Goal: Communication & Community: Ask a question

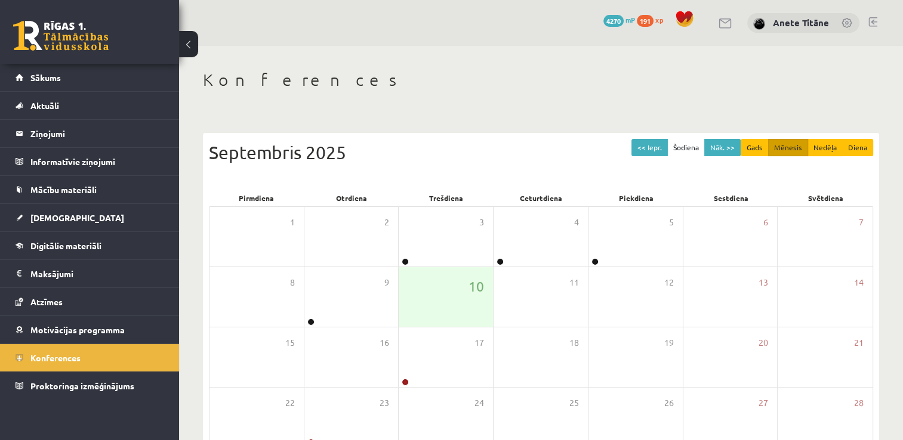
click at [427, 81] on h1 "Konferences" at bounding box center [541, 80] width 676 height 20
click at [121, 252] on link "Digitālie materiāli" at bounding box center [90, 245] width 149 height 27
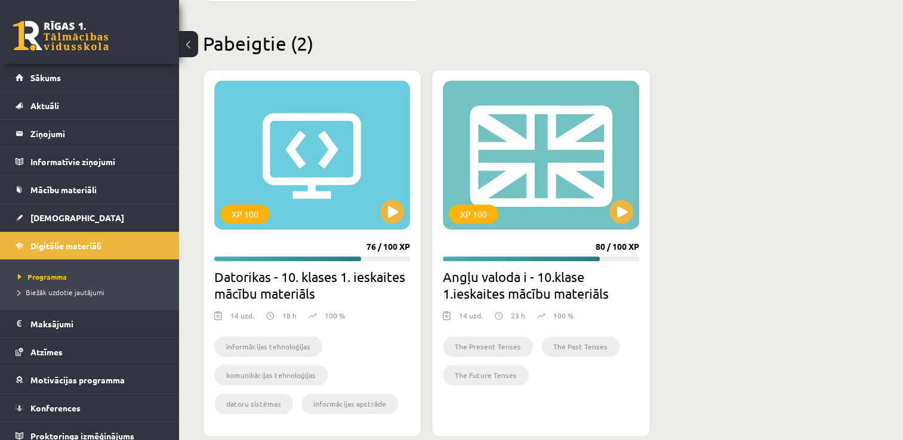
scroll to position [630, 0]
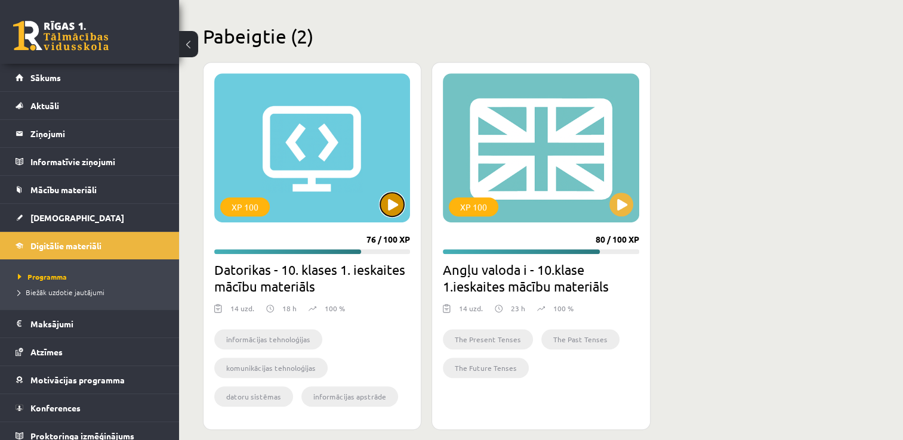
click at [391, 201] on button at bounding box center [392, 205] width 24 height 24
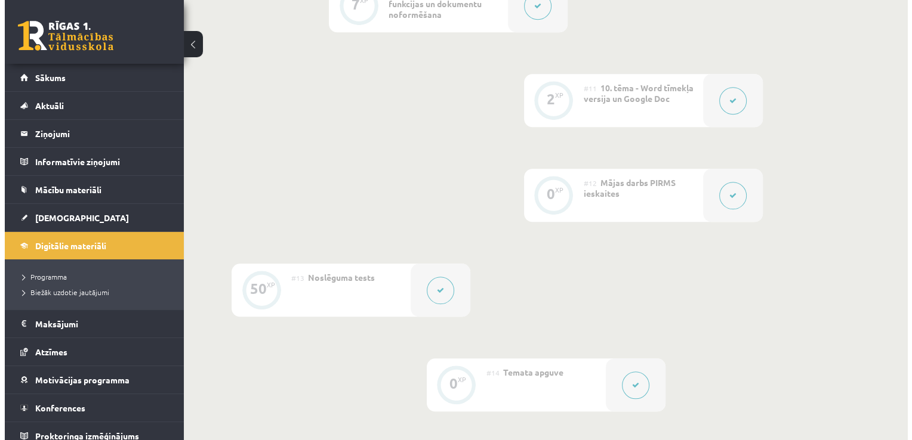
scroll to position [1277, 0]
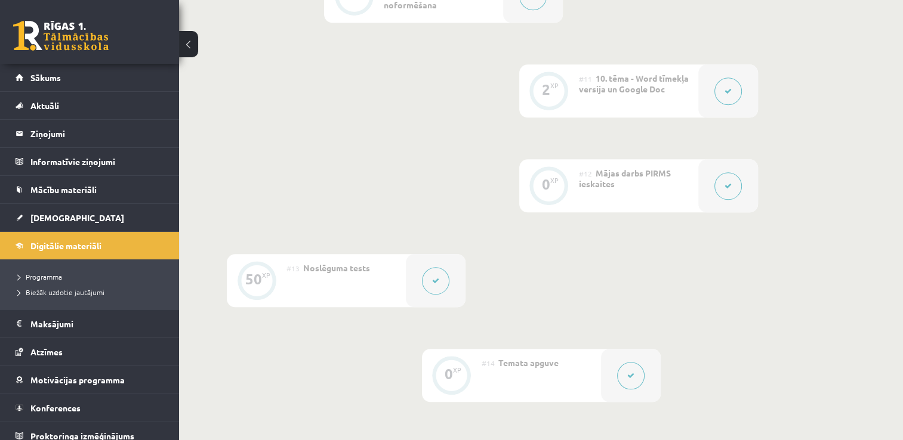
click at [722, 172] on button at bounding box center [727, 185] width 27 height 27
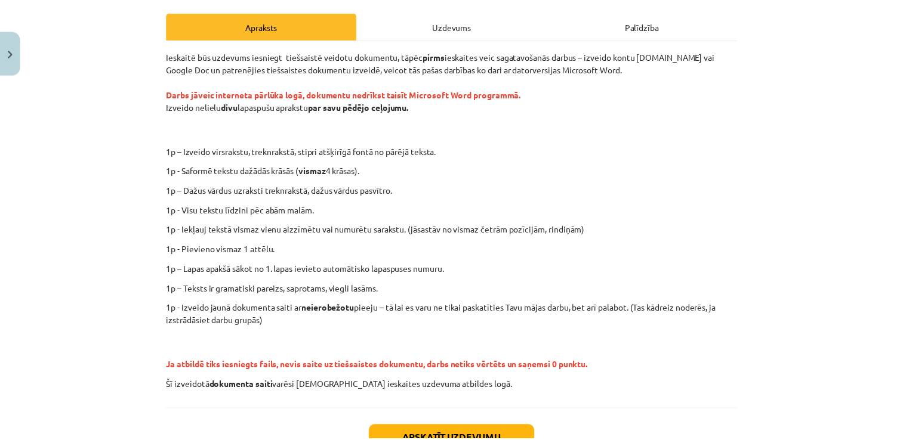
scroll to position [164, 0]
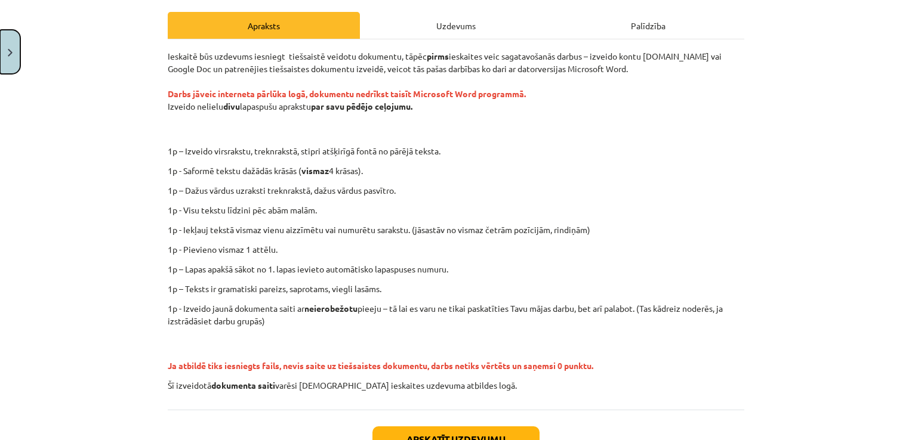
click at [4, 63] on button "Close" at bounding box center [10, 52] width 20 height 44
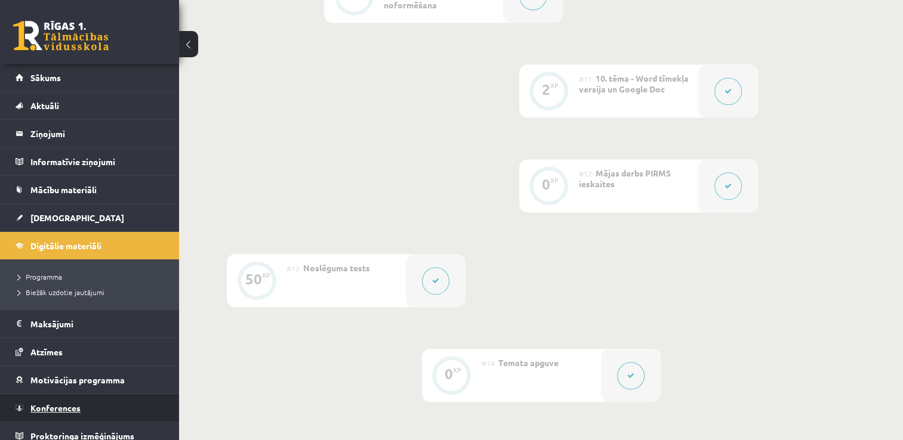
click at [86, 412] on link "Konferences" at bounding box center [90, 407] width 149 height 27
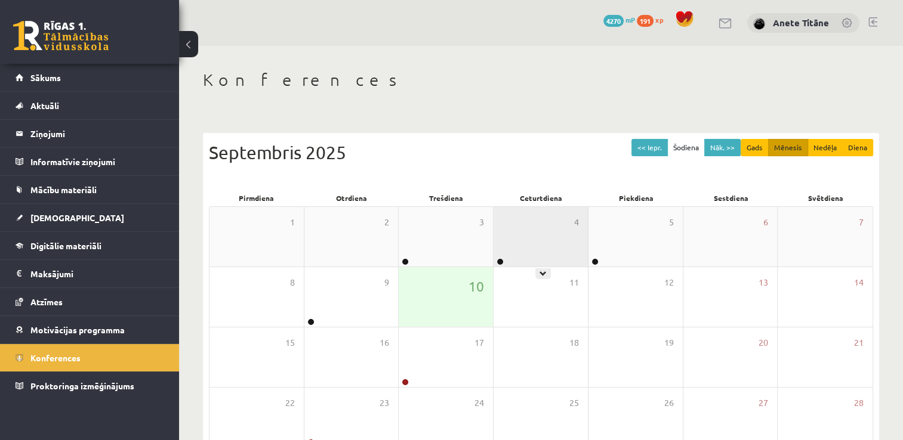
click at [520, 237] on div "4" at bounding box center [540, 237] width 94 height 60
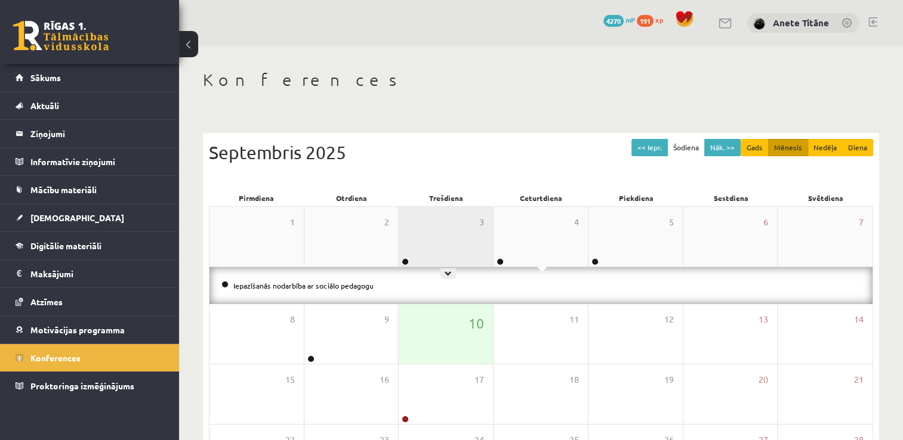
click at [459, 233] on div "3" at bounding box center [446, 237] width 94 height 60
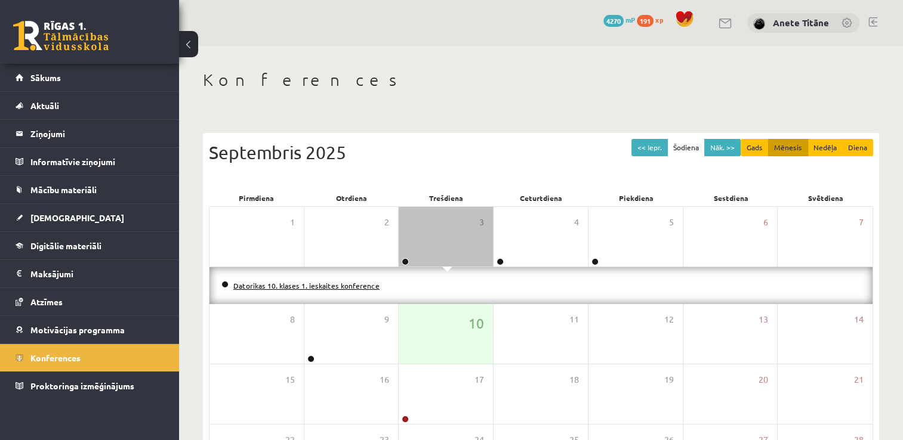
click at [343, 286] on link "Datorikas 10. klases 1. ieskaites konference" at bounding box center [306, 286] width 146 height 10
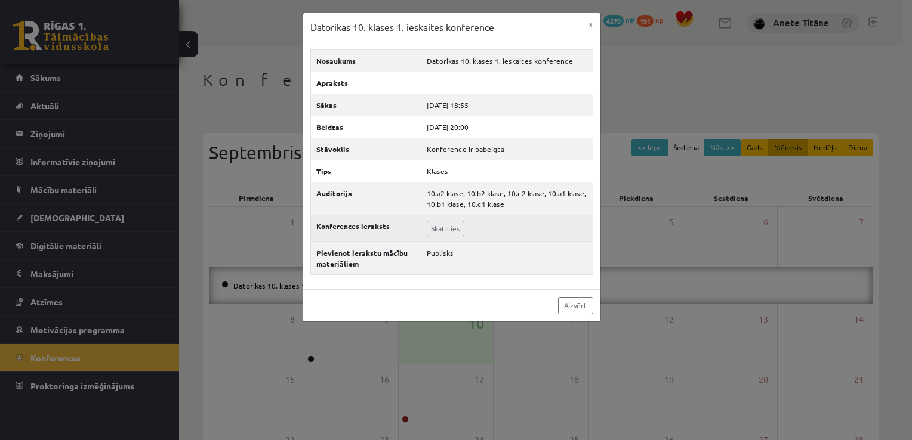
click at [439, 218] on td "Skatīties" at bounding box center [507, 228] width 172 height 27
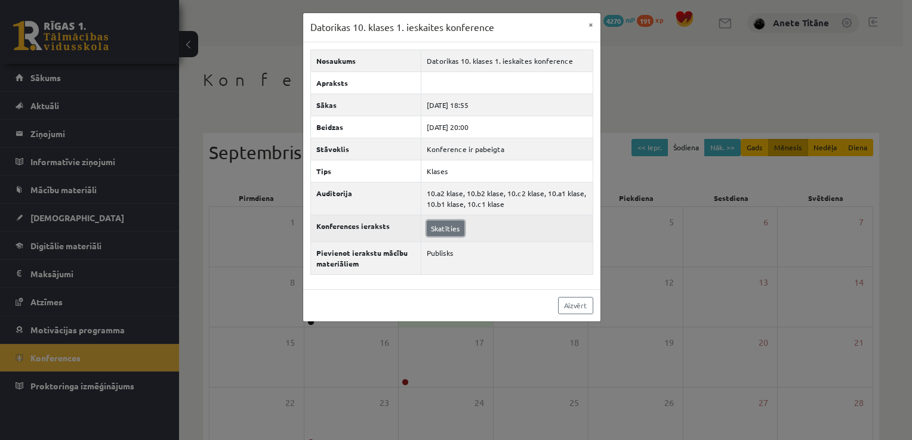
click at [439, 221] on link "Skatīties" at bounding box center [446, 229] width 38 height 16
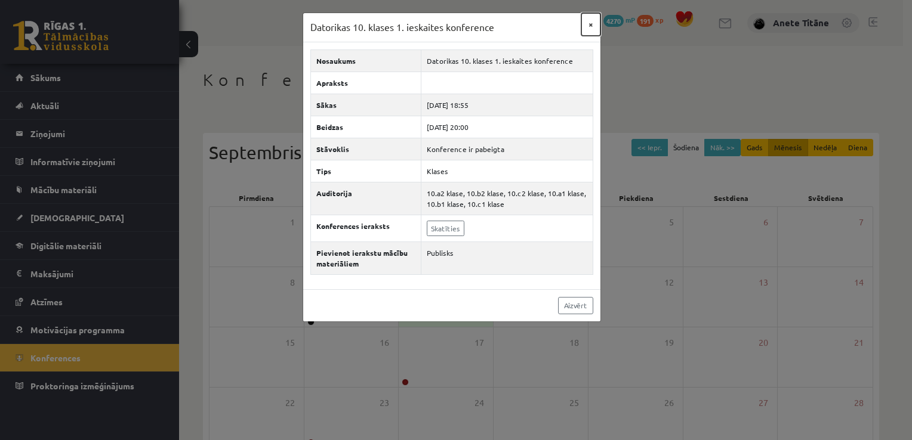
click at [593, 24] on button "×" at bounding box center [590, 24] width 19 height 23
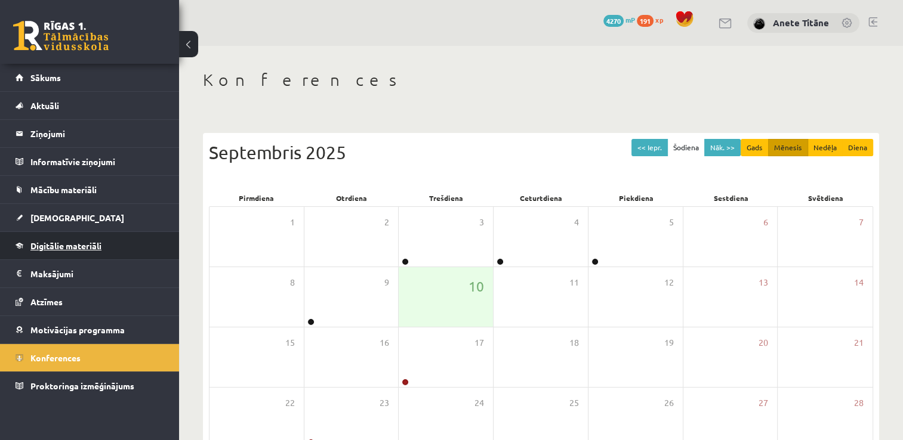
click at [62, 237] on link "Digitālie materiāli" at bounding box center [90, 245] width 149 height 27
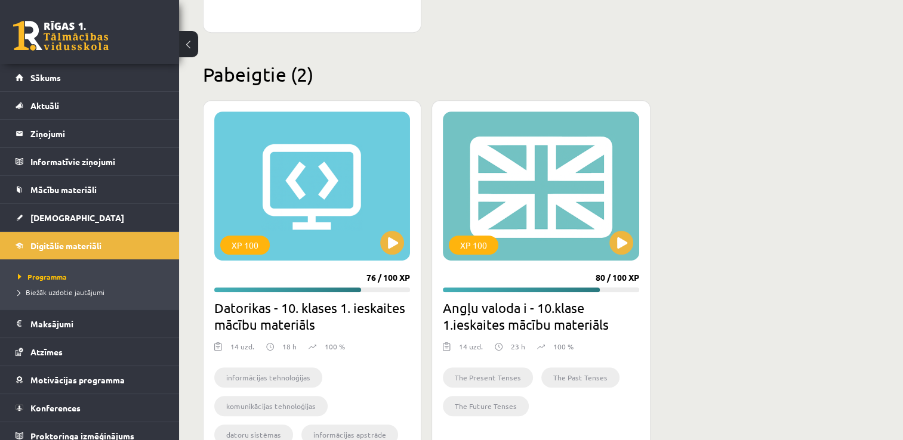
scroll to position [643, 0]
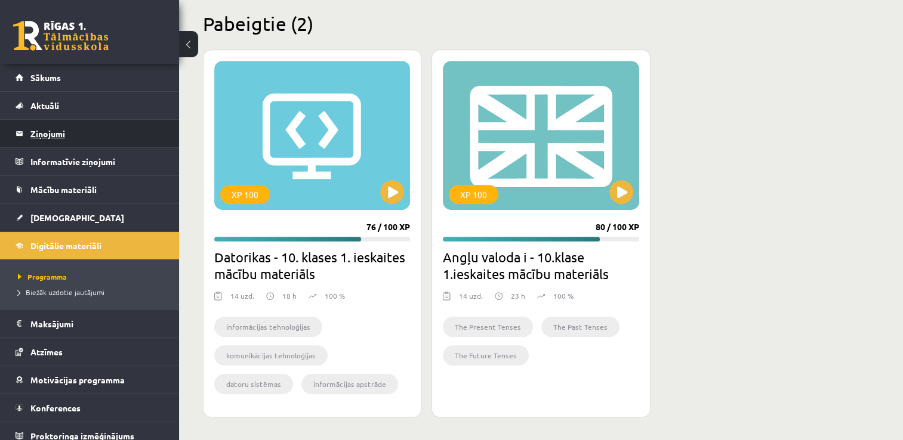
click at [68, 131] on legend "Ziņojumi 1" at bounding box center [97, 133] width 134 height 27
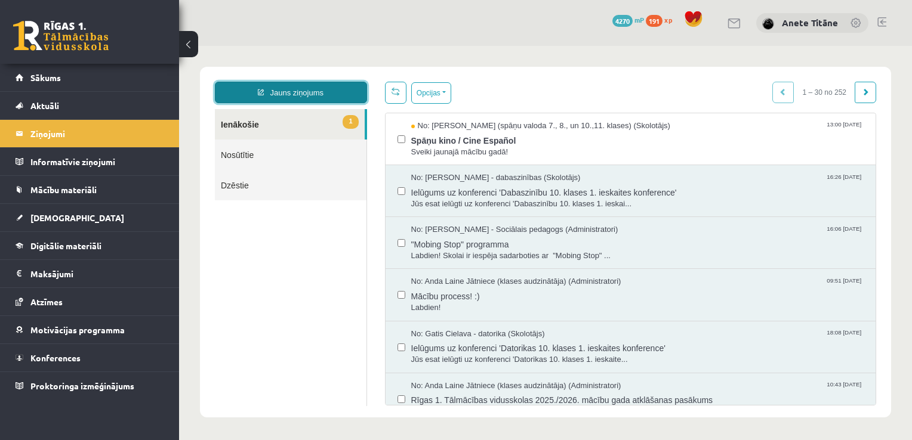
click at [325, 91] on link "Jauns ziņojums" at bounding box center [291, 92] width 152 height 21
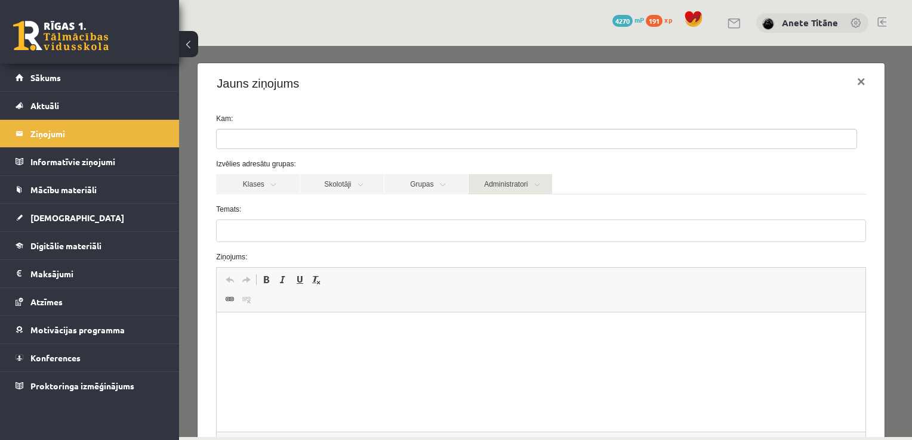
click at [501, 180] on link "Administratori" at bounding box center [510, 184] width 84 height 20
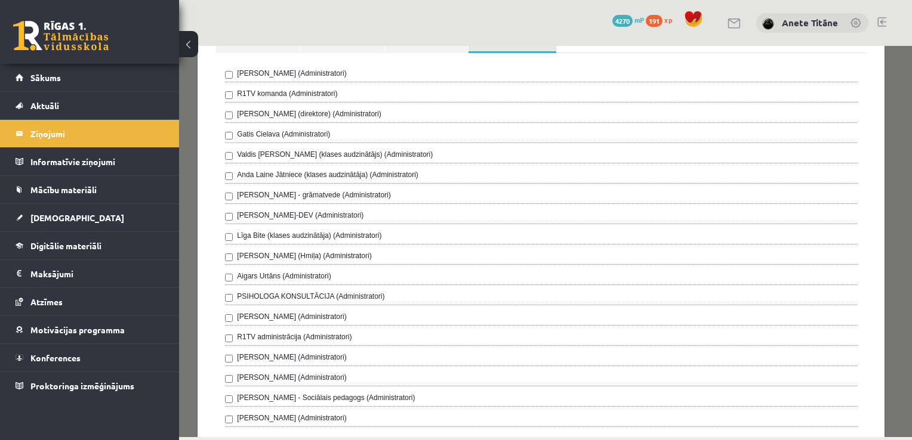
scroll to position [144, 0]
click at [267, 87] on label "R1TV komanda (Administratori)" at bounding box center [287, 92] width 100 height 11
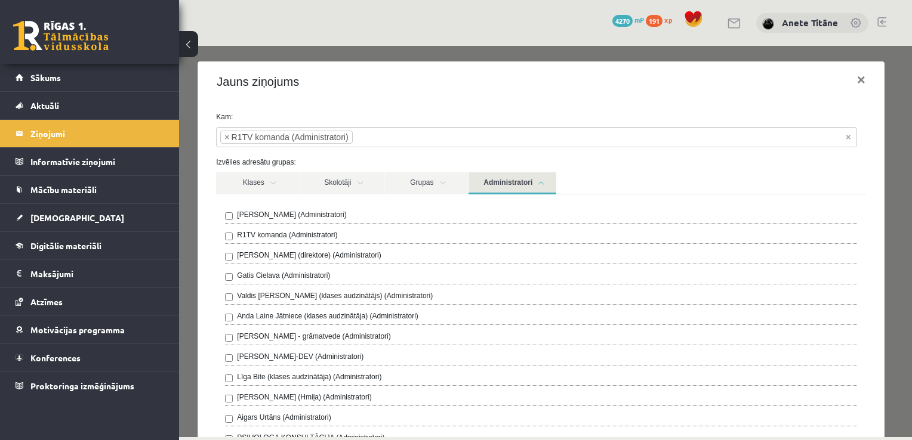
scroll to position [0, 0]
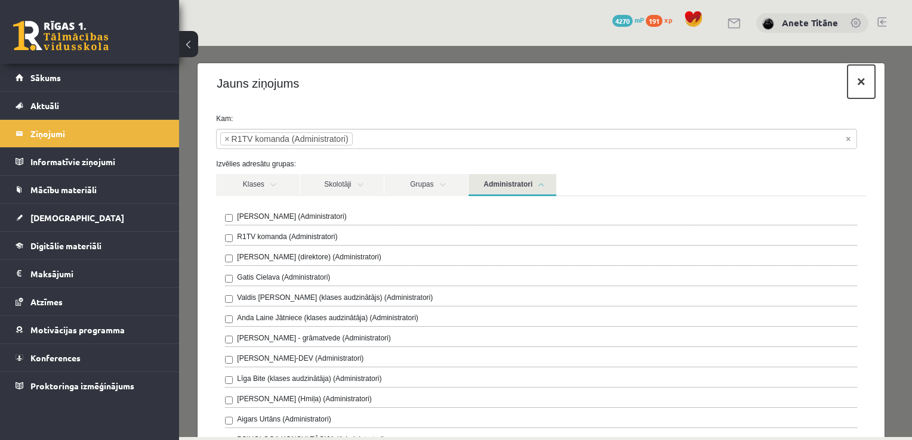
click at [849, 83] on button "×" at bounding box center [860, 81] width 27 height 33
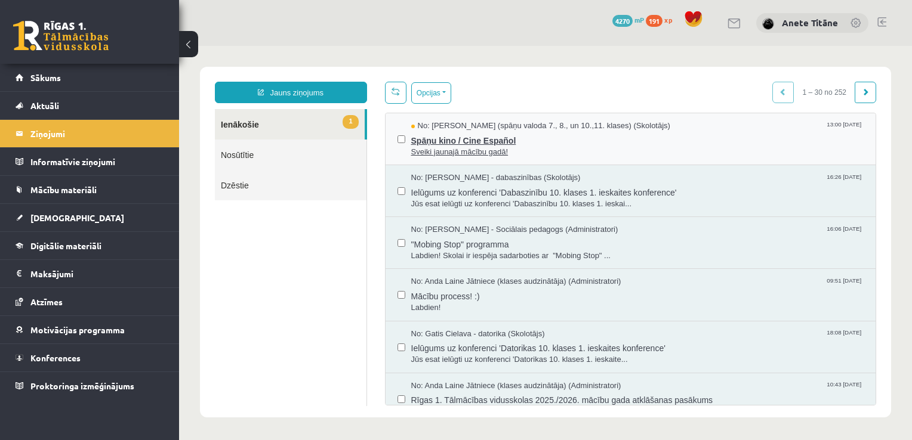
click at [424, 140] on span "Spāņu kino / Cine Español" at bounding box center [637, 139] width 453 height 15
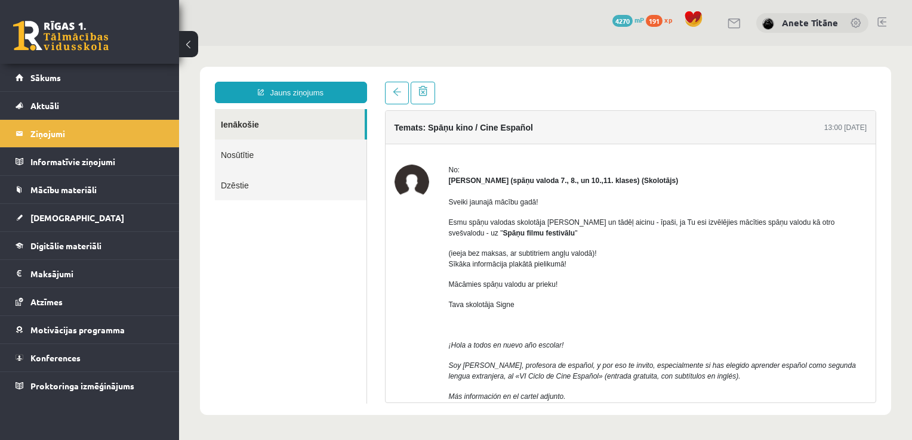
click at [424, 140] on div "Temats: Spāņu kino / Cine Español 13:00 [DATE]" at bounding box center [630, 127] width 491 height 33
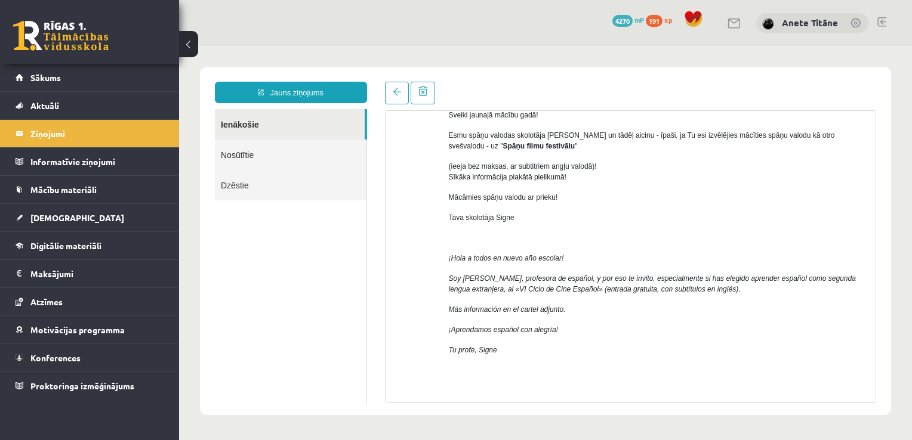
scroll to position [183, 0]
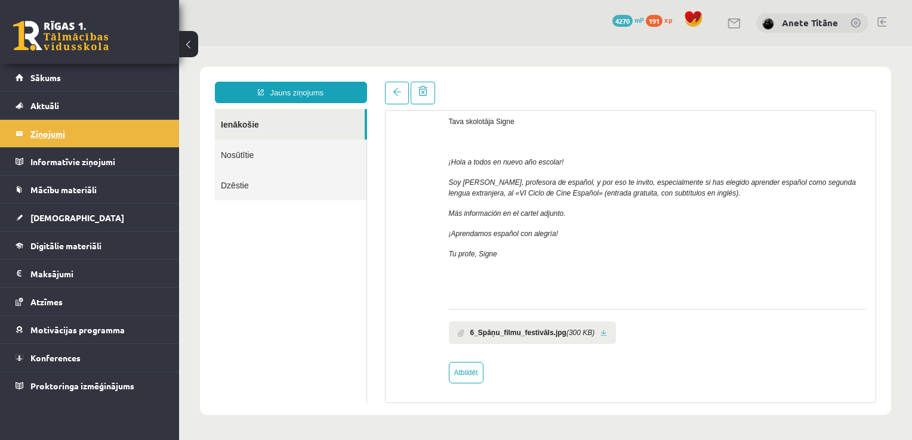
click at [112, 129] on legend "Ziņojumi 1" at bounding box center [97, 133] width 134 height 27
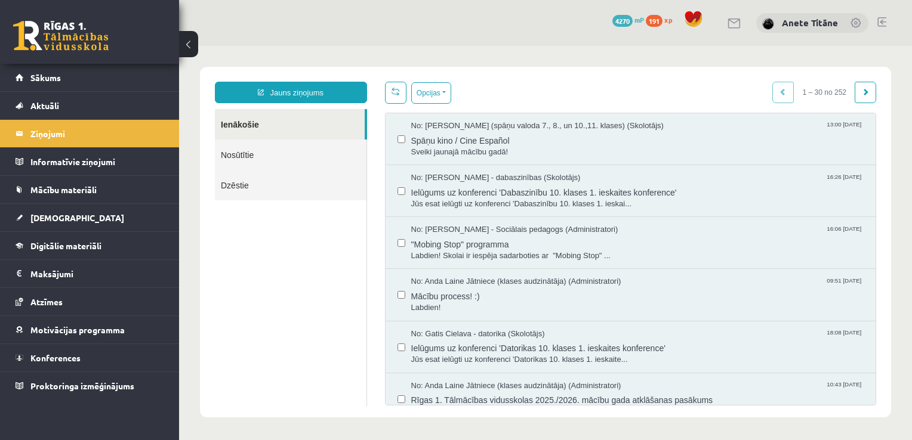
scroll to position [0, 0]
click at [309, 98] on link "Jauns ziņojums" at bounding box center [291, 92] width 152 height 21
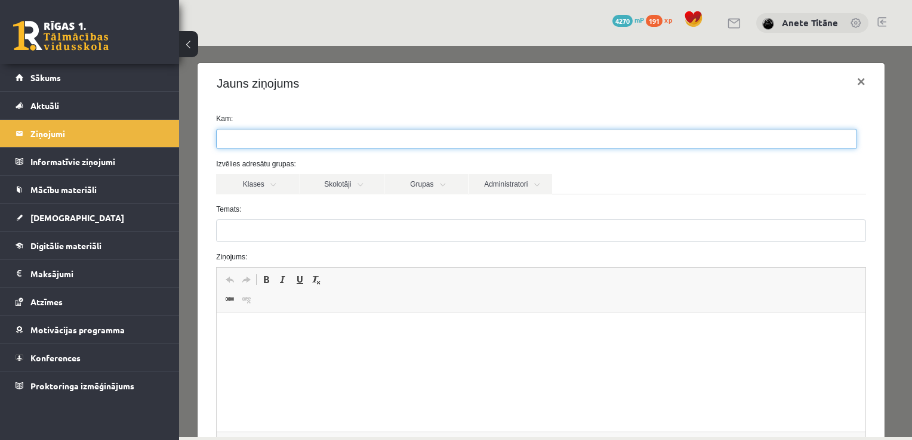
click at [294, 147] on ul at bounding box center [537, 138] width 640 height 19
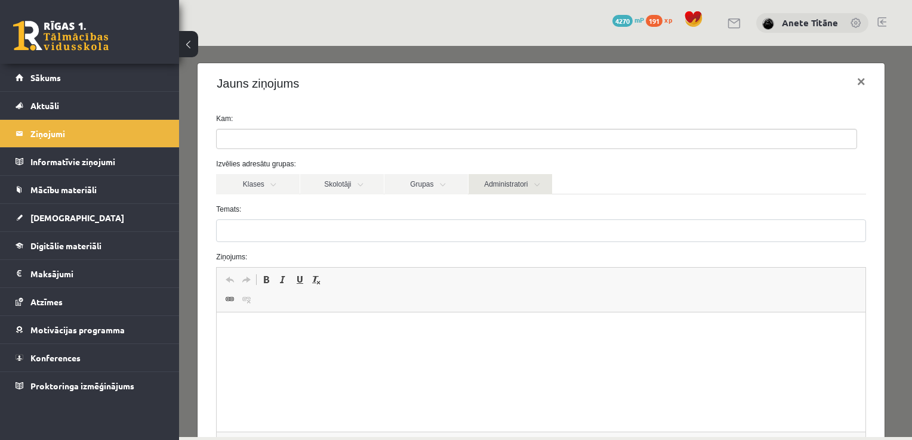
click at [493, 184] on link "Administratori" at bounding box center [510, 184] width 84 height 20
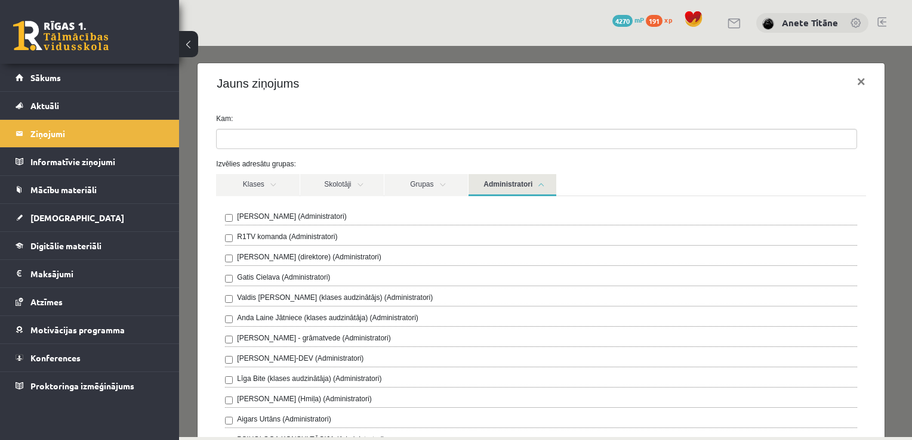
click at [355, 239] on div "R1TV komanda (Administratori)" at bounding box center [540, 239] width 631 height 14
click at [847, 83] on button "×" at bounding box center [860, 81] width 27 height 33
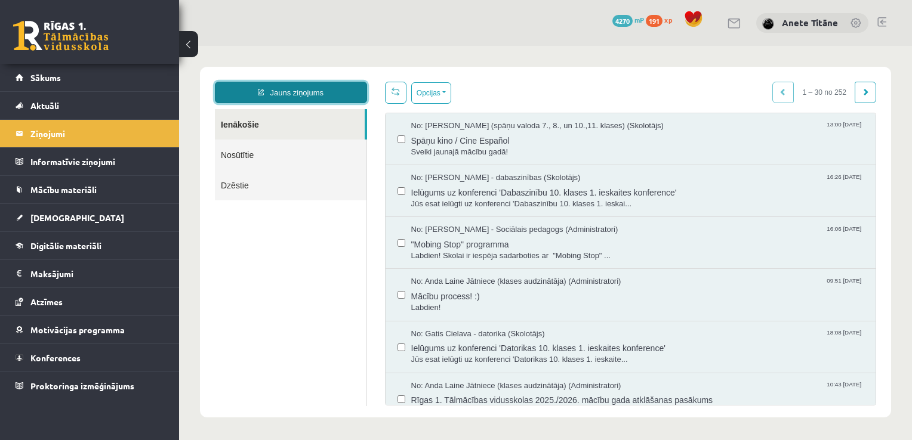
click at [337, 91] on link "Jauns ziņojums" at bounding box center [291, 92] width 152 height 21
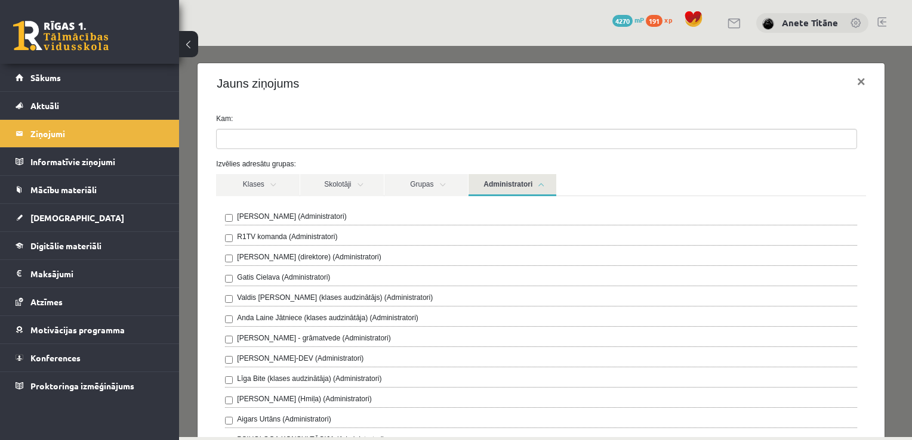
click at [480, 184] on link "Administratori" at bounding box center [512, 185] width 88 height 22
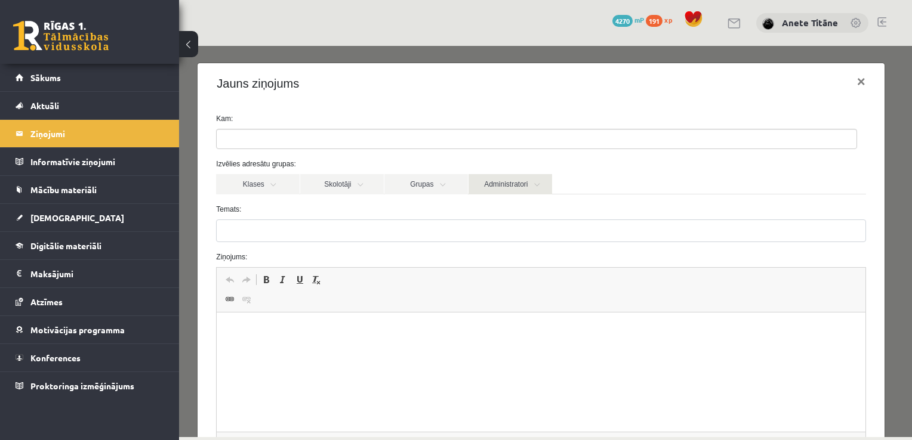
click at [480, 184] on link "Administratori" at bounding box center [510, 184] width 84 height 20
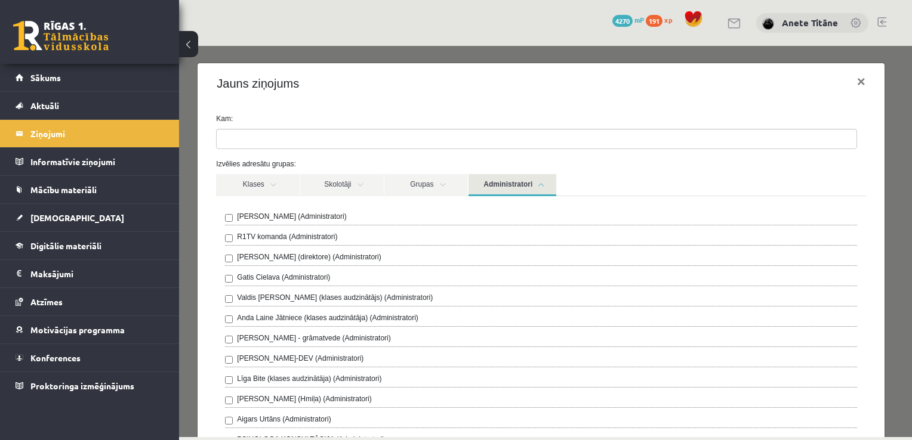
click at [480, 184] on link "Administratori" at bounding box center [512, 185] width 88 height 22
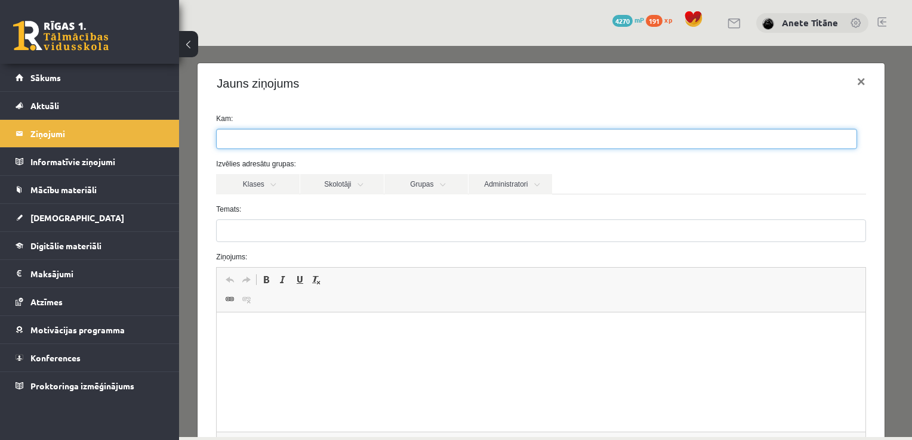
click at [362, 144] on ul at bounding box center [537, 138] width 640 height 19
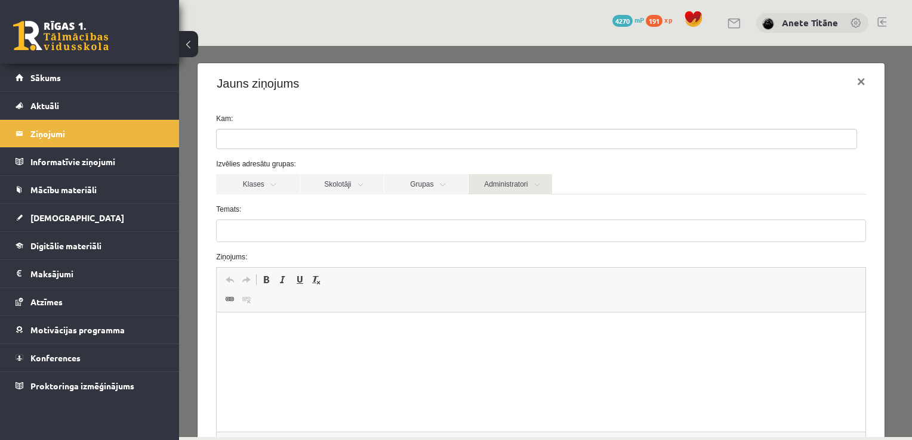
click at [484, 181] on link "Administratori" at bounding box center [510, 184] width 84 height 20
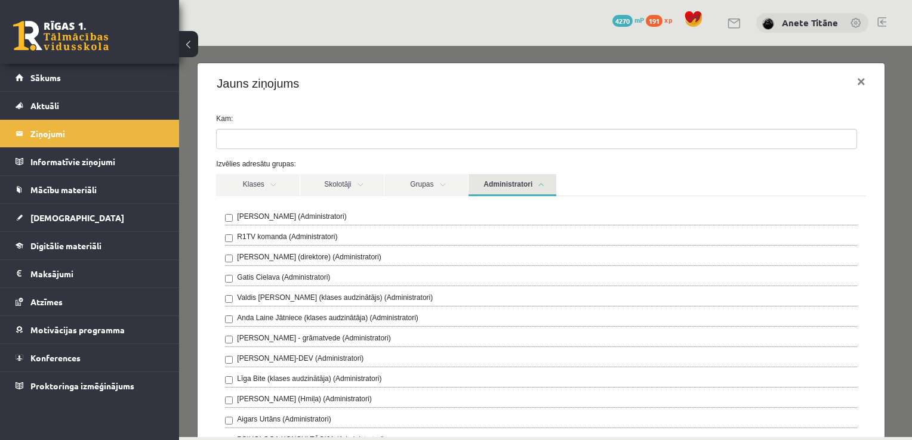
click at [495, 188] on link "Administratori" at bounding box center [512, 185] width 88 height 22
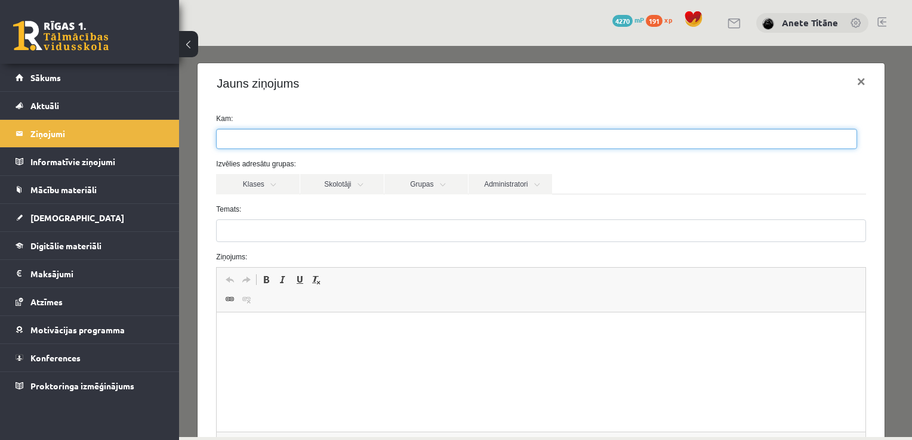
click at [368, 142] on ul at bounding box center [537, 138] width 640 height 19
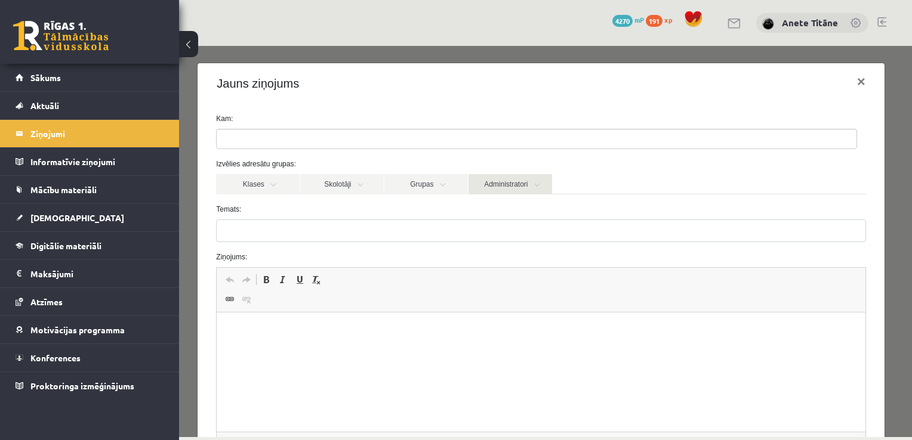
click at [487, 179] on link "Administratori" at bounding box center [510, 184] width 84 height 20
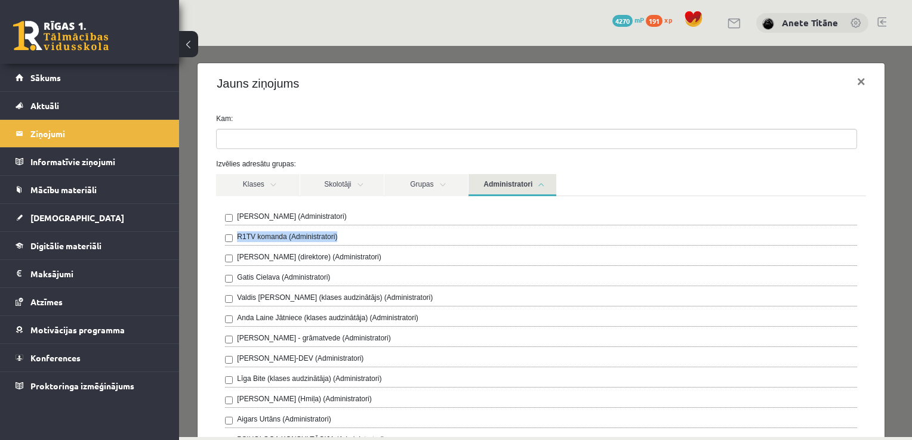
drag, startPoint x: 341, startPoint y: 236, endPoint x: 236, endPoint y: 236, distance: 105.6
click at [236, 236] on div "R1TV komanda (Administratori)" at bounding box center [540, 239] width 631 height 14
copy label "R1TV komanda (Administratori)"
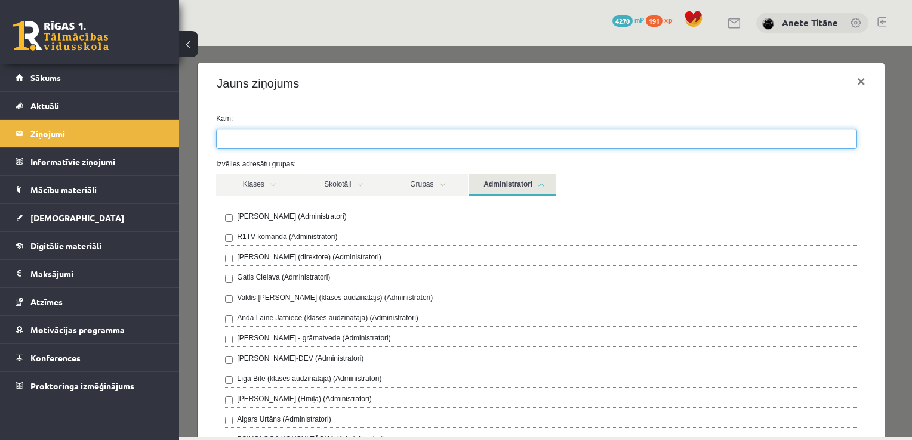
click at [235, 137] on input "search" at bounding box center [238, 138] width 42 height 19
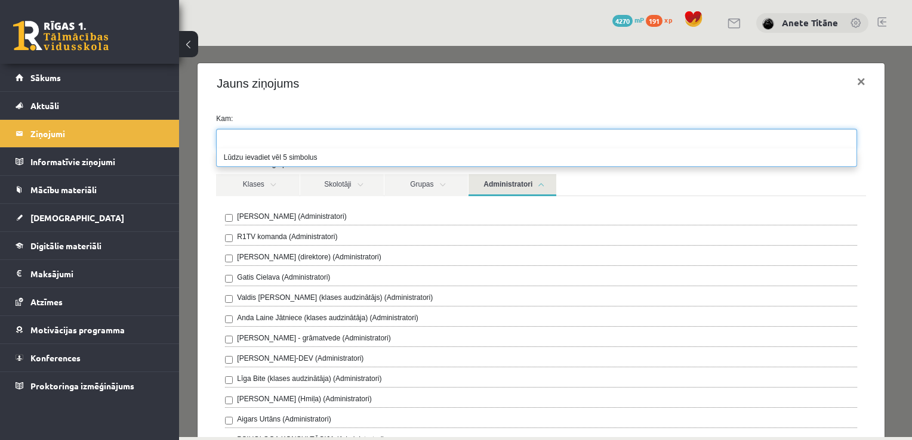
paste input "**********"
type input "**********"
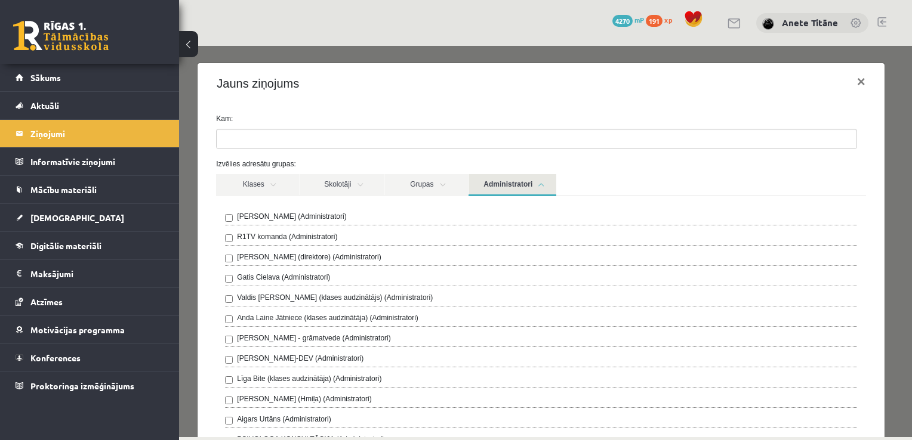
click at [518, 186] on link "Administratori" at bounding box center [512, 185] width 88 height 22
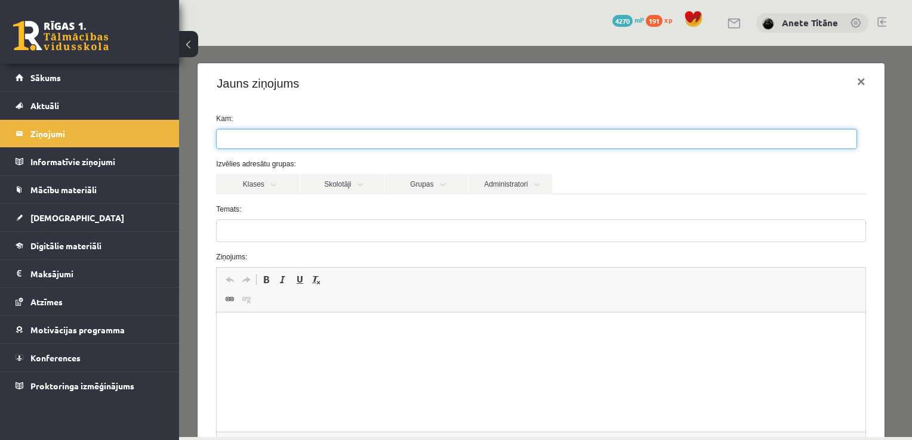
click at [404, 141] on ul at bounding box center [537, 138] width 640 height 19
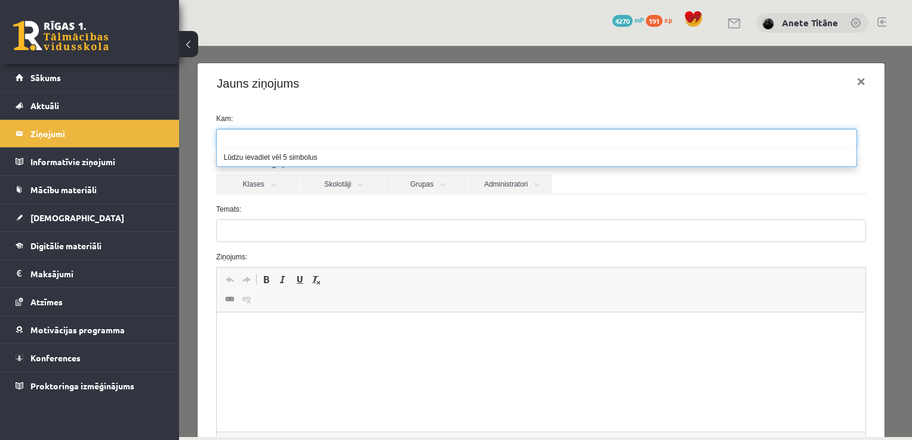
paste input "**********"
type input "**********"
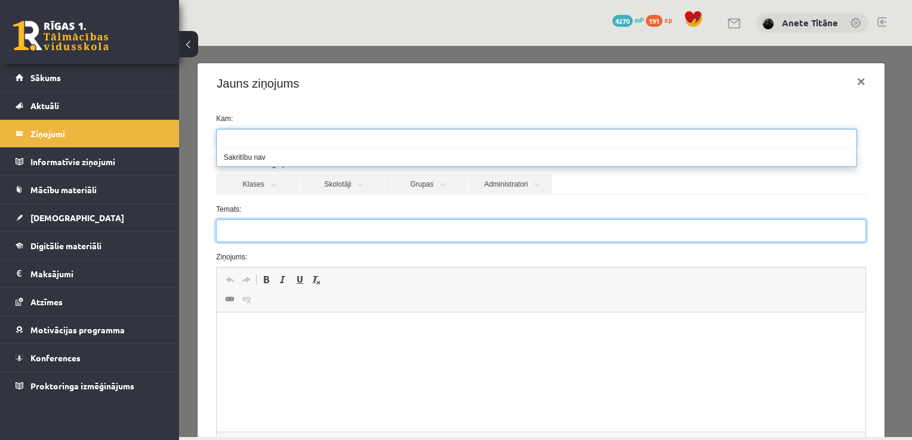
click at [350, 223] on input "Temats:" at bounding box center [540, 231] width 649 height 23
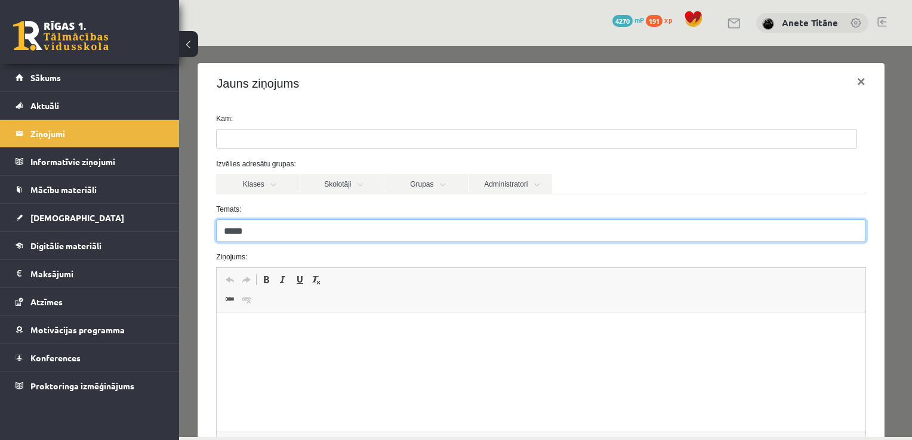
click at [223, 233] on input "****" at bounding box center [540, 231] width 649 height 23
type input "**********"
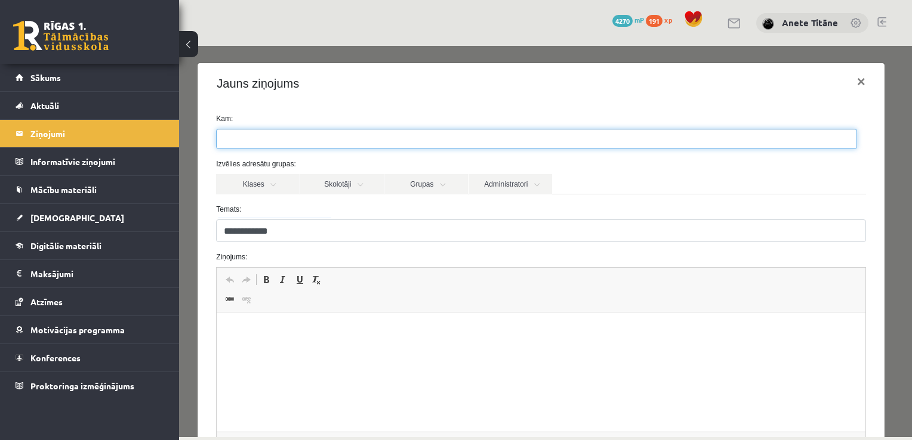
click at [263, 135] on input "search" at bounding box center [311, 138] width 188 height 19
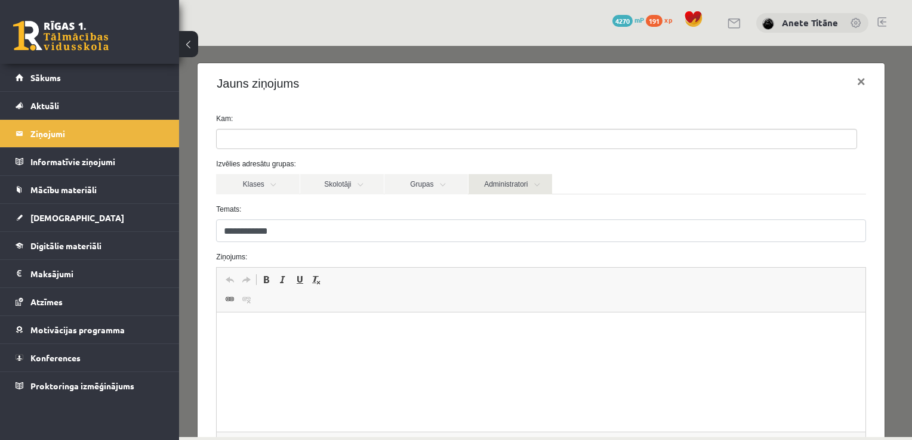
click at [496, 177] on link "Administratori" at bounding box center [510, 184] width 84 height 20
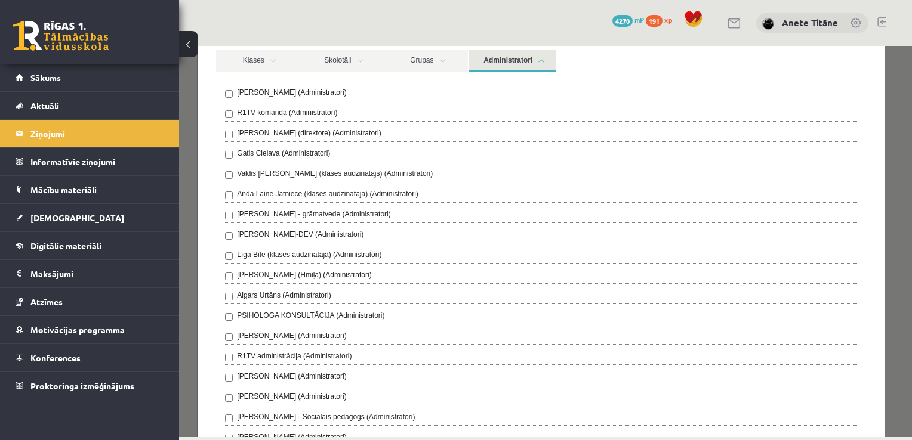
scroll to position [133, 0]
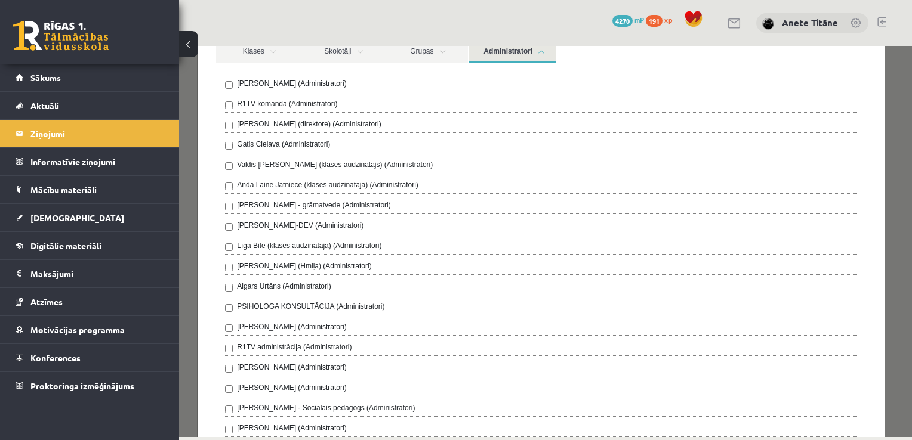
click at [360, 342] on div "R1TV administrācija (Administratori)" at bounding box center [540, 349] width 631 height 14
click at [360, 344] on div "R1TV administrācija (Administratori)" at bounding box center [540, 349] width 631 height 14
drag, startPoint x: 362, startPoint y: 340, endPoint x: 284, endPoint y: 340, distance: 78.2
click at [284, 342] on div "R1TV administrācija (Administratori)" at bounding box center [540, 349] width 631 height 14
drag, startPoint x: 284, startPoint y: 340, endPoint x: 353, endPoint y: 341, distance: 69.2
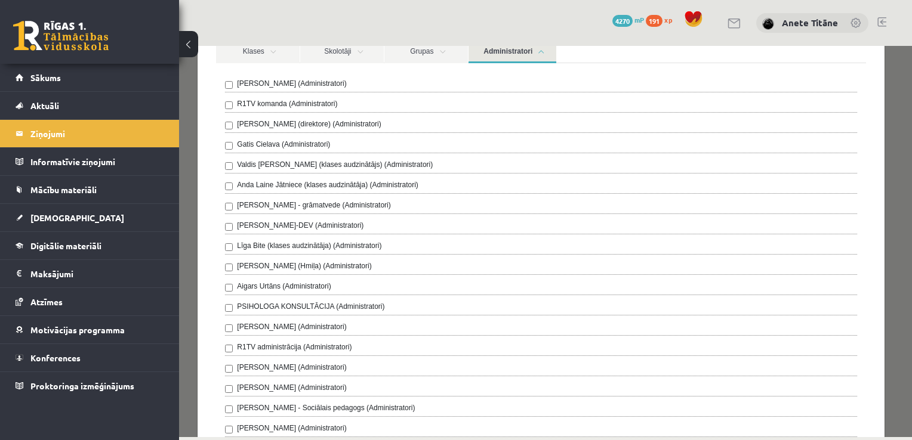
click at [353, 342] on div "R1TV administrācija (Administratori)" at bounding box center [540, 349] width 631 height 14
click at [232, 345] on div "R1TV administrācija (Administratori)" at bounding box center [540, 349] width 631 height 14
copy div "R1TV administrācija (Administratori)"
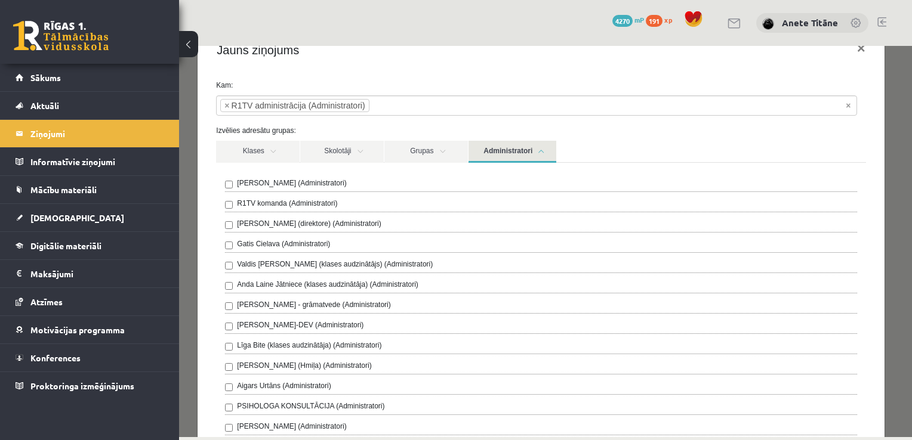
scroll to position [0, 0]
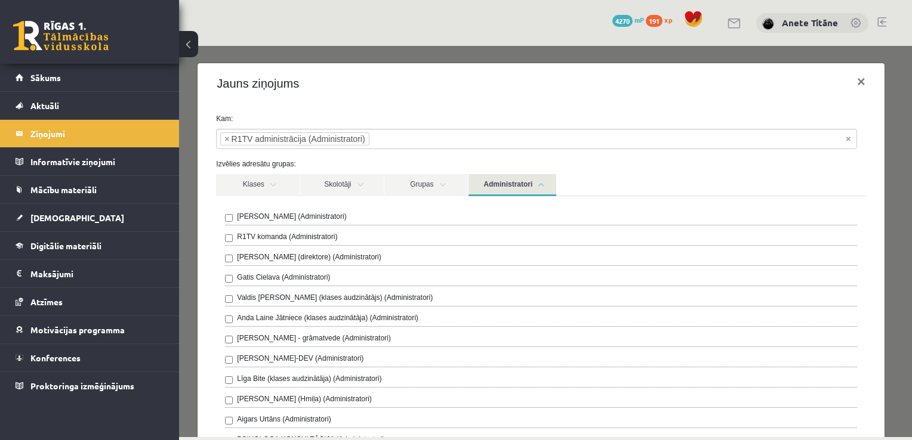
click at [482, 175] on link "Administratori" at bounding box center [512, 185] width 88 height 22
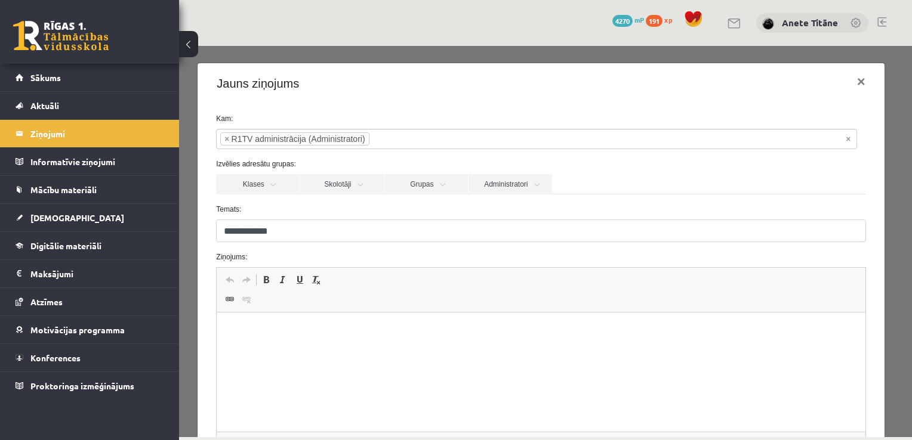
click at [311, 332] on p "Editor, wiswyg-editor-47024950698880-1757499020-516" at bounding box center [541, 331] width 624 height 13
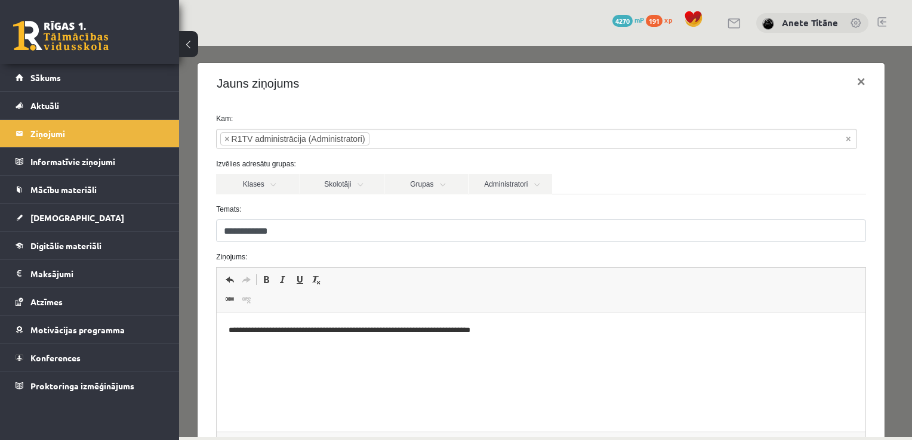
click at [509, 333] on p "**********" at bounding box center [537, 331] width 616 height 13
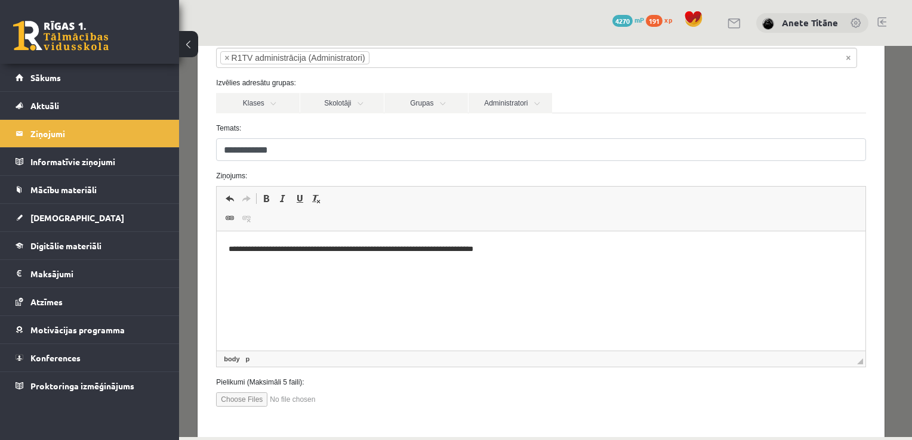
scroll to position [127, 0]
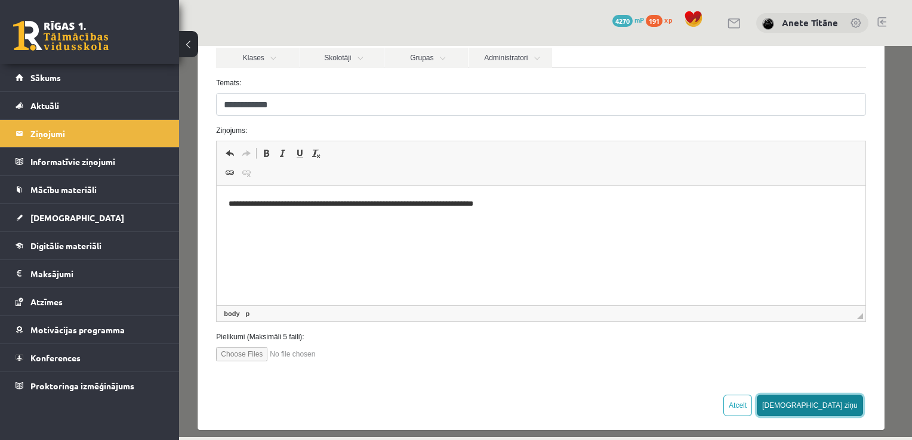
click at [823, 397] on button "[DEMOGRAPHIC_DATA] ziņu" at bounding box center [810, 405] width 106 height 21
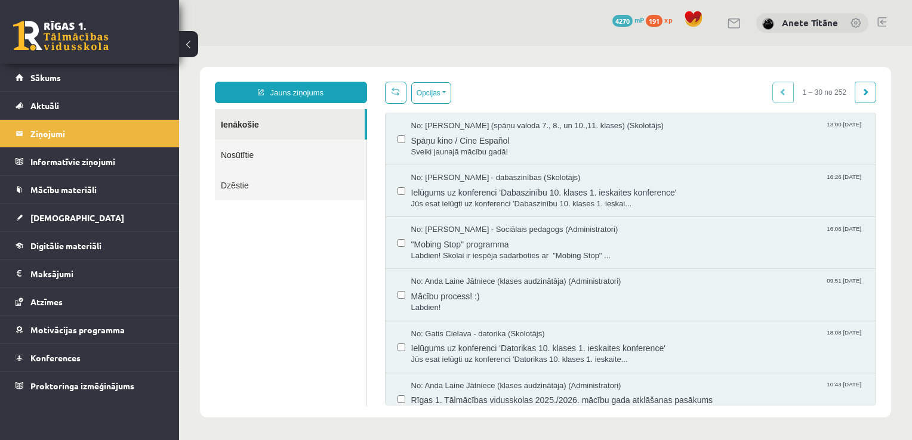
scroll to position [0, 0]
